Goal: Navigation & Orientation: Find specific page/section

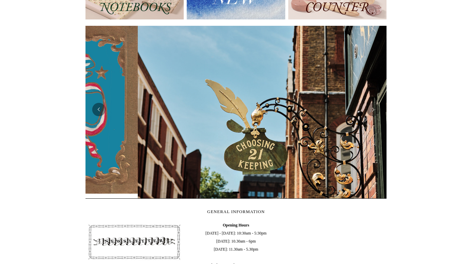
scroll to position [0, 301]
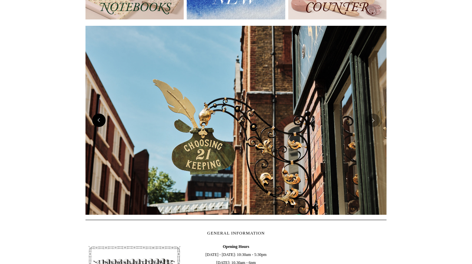
click at [98, 122] on button "Previous" at bounding box center [98, 120] width 13 height 13
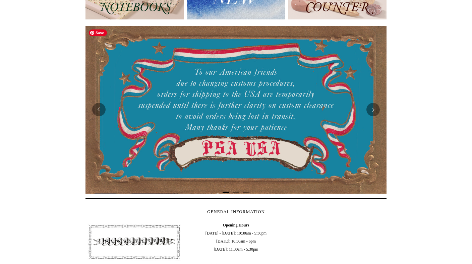
scroll to position [0, 0]
click at [59, 141] on html "Menu Choosing Keeping * Shipping Information Shopping Basket (0) * ⤺ + +" at bounding box center [236, 163] width 472 height 543
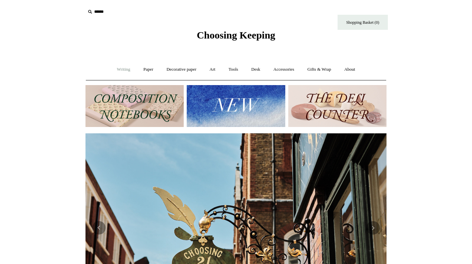
click at [115, 71] on link "Writing +" at bounding box center [123, 70] width 25 height 18
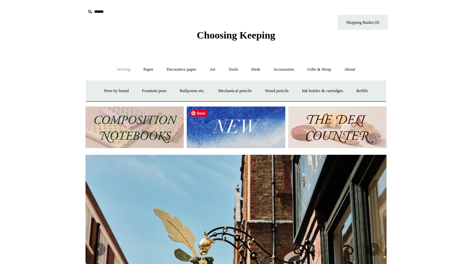
click at [226, 134] on img at bounding box center [236, 128] width 98 height 42
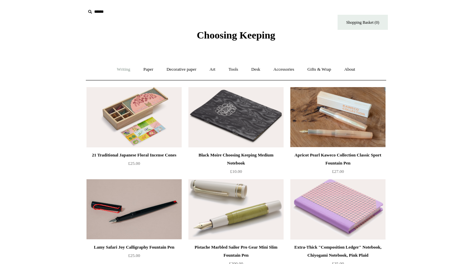
click at [115, 71] on link "Writing +" at bounding box center [123, 70] width 25 height 18
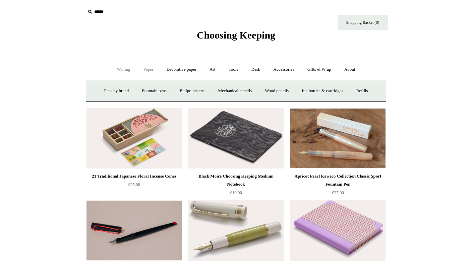
click at [137, 68] on link "Paper +" at bounding box center [148, 70] width 22 height 18
click at [180, 92] on link "📆 Dated Diaries 📆" at bounding box center [183, 91] width 49 height 18
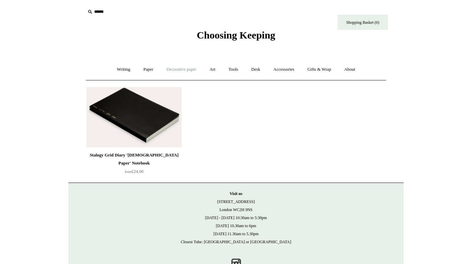
click at [171, 71] on link "Decorative paper +" at bounding box center [182, 70] width 42 height 18
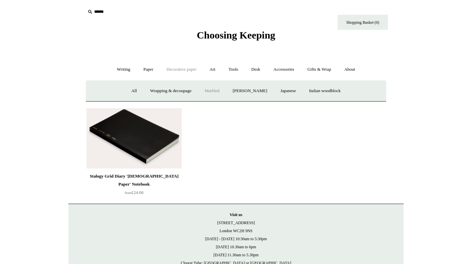
click at [210, 91] on link "Marbled" at bounding box center [212, 91] width 27 height 18
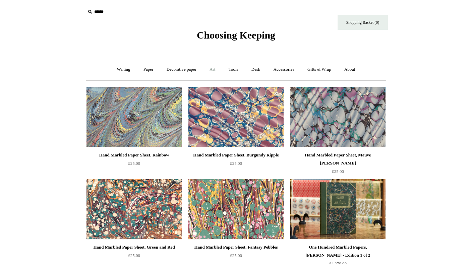
click at [209, 68] on link "Art +" at bounding box center [212, 70] width 18 height 18
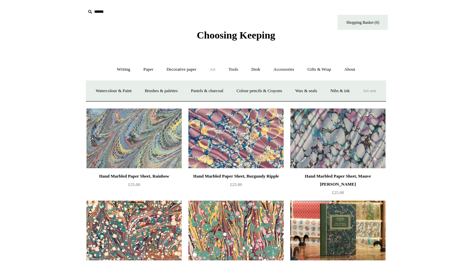
click at [357, 100] on link "Art sets" at bounding box center [369, 91] width 25 height 18
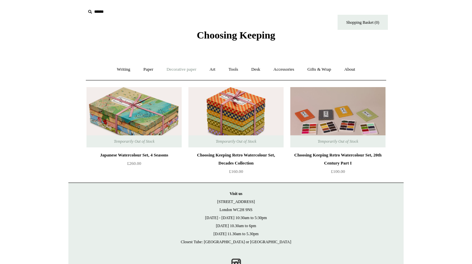
click at [185, 73] on link "Decorative paper +" at bounding box center [182, 70] width 42 height 18
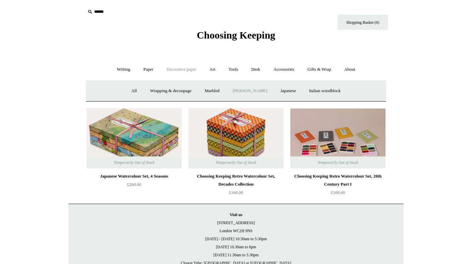
click at [245, 89] on link "[PERSON_NAME]" at bounding box center [250, 91] width 47 height 18
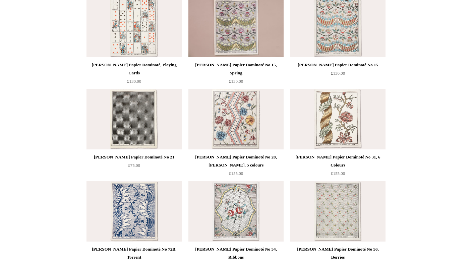
scroll to position [341, 0]
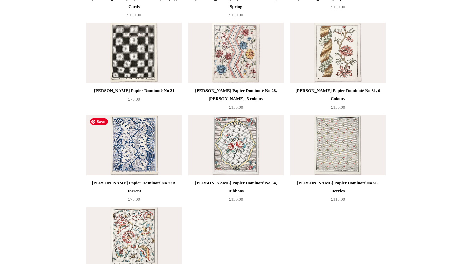
click at [134, 136] on img at bounding box center [133, 145] width 95 height 60
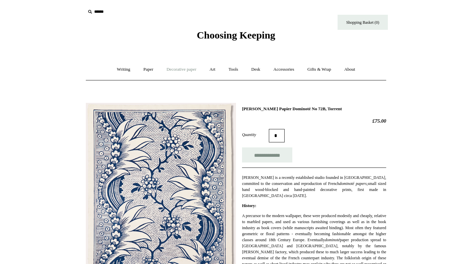
click at [175, 73] on link "Decorative paper +" at bounding box center [182, 70] width 42 height 18
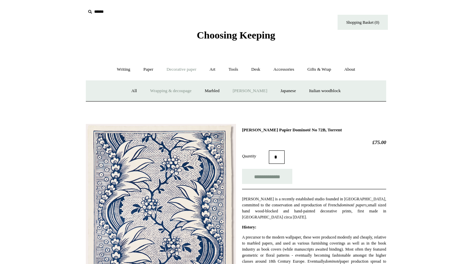
click at [171, 85] on link "Wrapping & decoupage" at bounding box center [171, 91] width 54 height 18
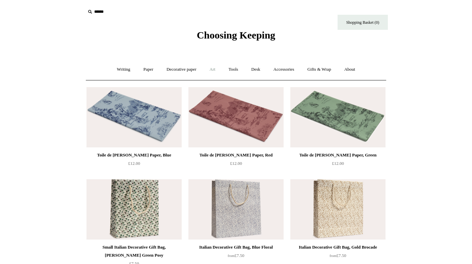
click at [214, 68] on link "Art +" at bounding box center [212, 70] width 18 height 18
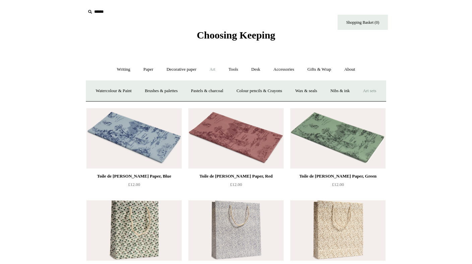
click at [357, 100] on link "Art sets" at bounding box center [369, 91] width 25 height 18
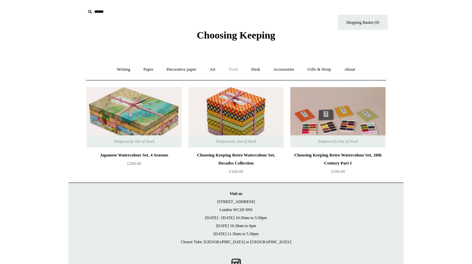
click at [235, 67] on link "Tools +" at bounding box center [233, 70] width 22 height 18
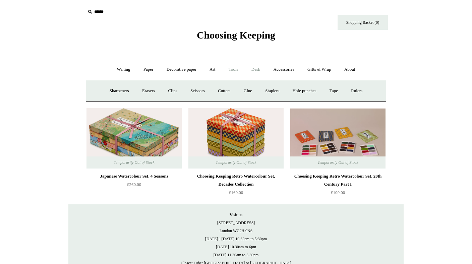
click at [252, 66] on link "Desk +" at bounding box center [255, 70] width 21 height 18
click at [263, 93] on link "Desk Accessories" at bounding box center [264, 91] width 43 height 18
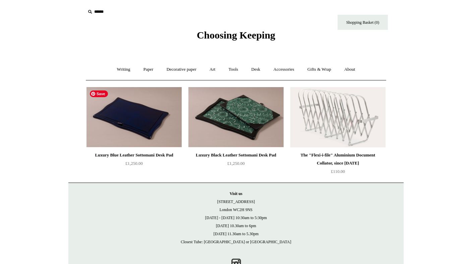
click at [134, 130] on img at bounding box center [133, 117] width 95 height 60
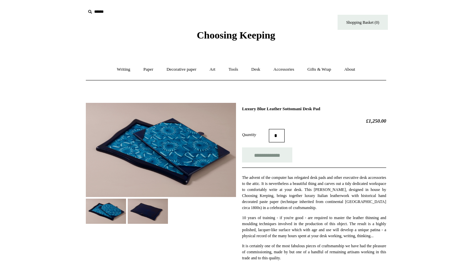
click at [153, 154] on img at bounding box center [161, 150] width 150 height 94
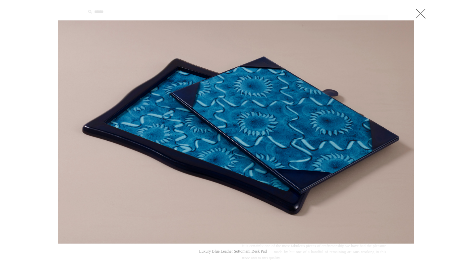
click at [420, 14] on link at bounding box center [420, 13] width 13 height 13
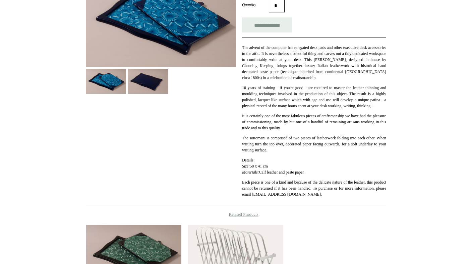
scroll to position [66, 0]
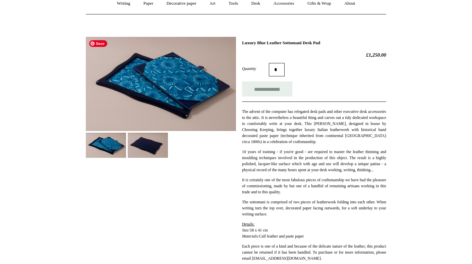
click at [160, 102] on img at bounding box center [161, 84] width 150 height 94
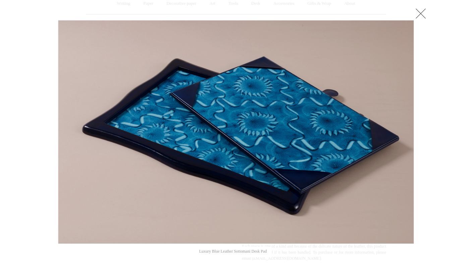
click at [439, 67] on div at bounding box center [236, 211] width 472 height 555
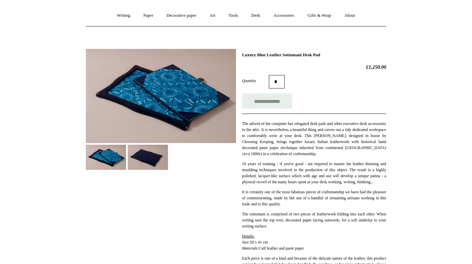
scroll to position [43, 0]
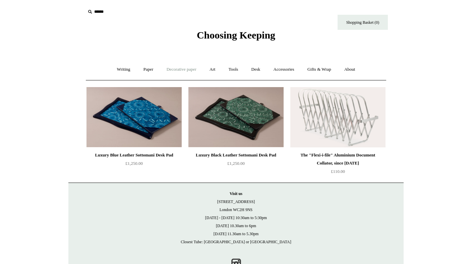
click at [171, 68] on link "Decorative paper +" at bounding box center [182, 70] width 42 height 18
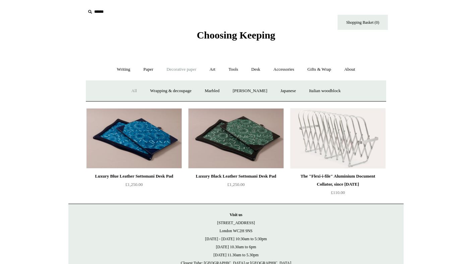
click at [125, 89] on link "All" at bounding box center [134, 91] width 18 height 18
